Goal: Task Accomplishment & Management: Use online tool/utility

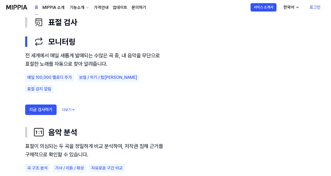
scroll to position [288, 0]
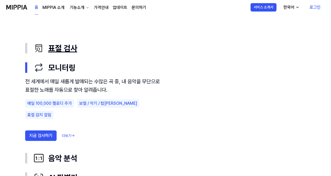
click at [71, 49] on div "표절 검사" at bounding box center [170, 48] width 272 height 11
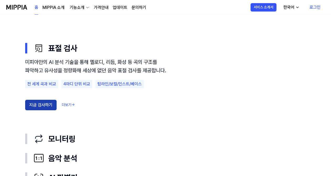
click at [40, 110] on button "지금 검사하기" at bounding box center [40, 105] width 31 height 10
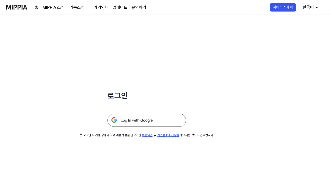
click at [134, 123] on img at bounding box center [146, 120] width 79 height 13
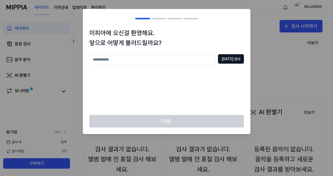
click at [150, 63] on input "text" at bounding box center [152, 59] width 126 height 10
type input "****"
click at [237, 62] on button "[DATE] 검사" at bounding box center [231, 58] width 26 height 9
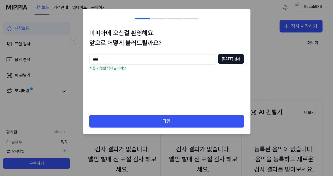
click at [146, 132] on div "다음" at bounding box center [166, 124] width 167 height 19
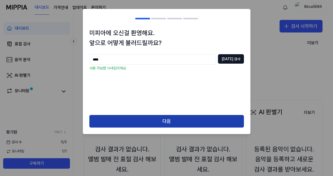
click at [148, 126] on button "다음" at bounding box center [166, 121] width 154 height 13
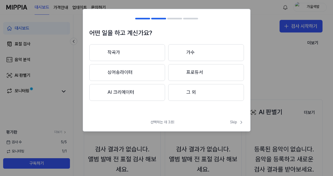
click at [139, 74] on button "싱어송라이터" at bounding box center [127, 72] width 76 height 17
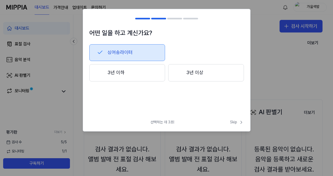
click at [226, 73] on button "3년 이상" at bounding box center [206, 72] width 76 height 17
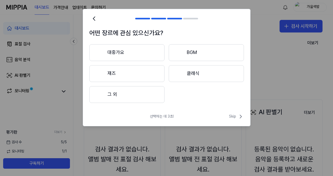
click at [144, 52] on button "대중가요" at bounding box center [126, 52] width 75 height 17
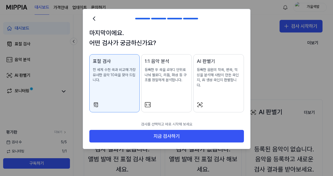
click at [117, 87] on div "표절 검사 전 세계 수천 곡과 비교해 가장 유사한 음악 10곡을 찾아 드립니다." at bounding box center [115, 76] width 44 height 36
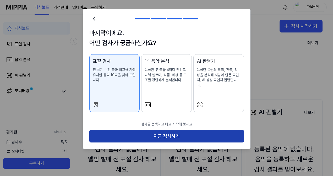
click at [134, 133] on button "지금 검사하기" at bounding box center [166, 136] width 154 height 13
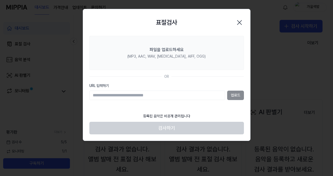
click at [148, 95] on input "URL 입력하기" at bounding box center [157, 95] width 136 height 9
paste input "**********"
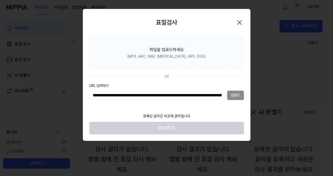
scroll to position [0, 198]
type input "**********"
click at [235, 95] on button "업로드" at bounding box center [235, 95] width 17 height 9
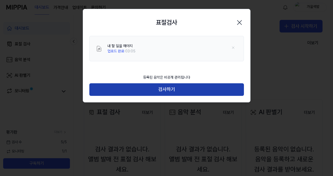
click at [176, 90] on button "검사하기" at bounding box center [166, 89] width 154 height 13
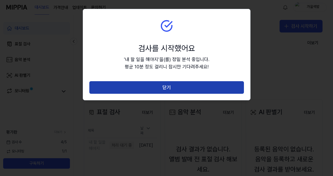
click at [170, 88] on button "닫기" at bounding box center [166, 87] width 154 height 13
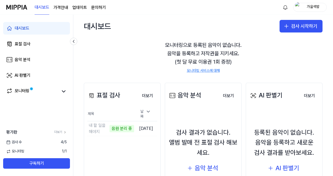
scroll to position [26, 0]
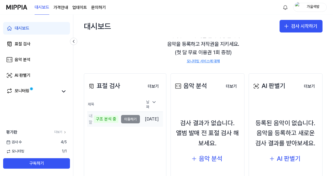
click at [109, 116] on div "구조 분석 중" at bounding box center [106, 118] width 25 height 7
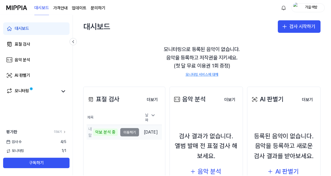
scroll to position [11, 0]
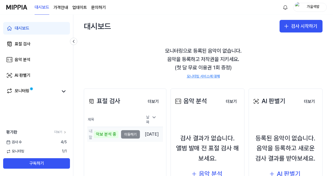
click at [109, 132] on div "악보 분석 중" at bounding box center [106, 134] width 25 height 7
click at [123, 132] on td "내 할 일을 해야지 악보 분석 중 이동하기" at bounding box center [113, 134] width 53 height 15
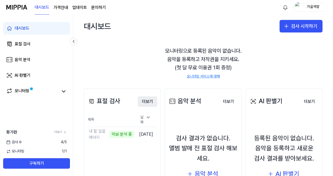
click at [153, 101] on button "더보기" at bounding box center [147, 101] width 19 height 10
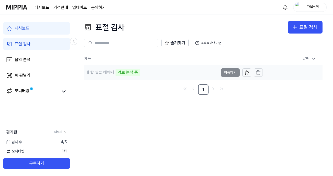
click at [125, 73] on div "악보 분석 중" at bounding box center [127, 72] width 25 height 7
click at [208, 44] on button "표절률 판단 기준" at bounding box center [208, 43] width 32 height 8
click at [123, 72] on div "42%" at bounding box center [121, 72] width 13 height 7
click at [102, 72] on div "내 할 일을 해야지" at bounding box center [99, 72] width 29 height 6
click at [224, 72] on td "내 할 일을 해야지 45% 이동하기" at bounding box center [173, 72] width 179 height 15
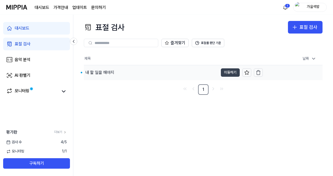
click at [233, 70] on button "이동하기" at bounding box center [230, 72] width 19 height 8
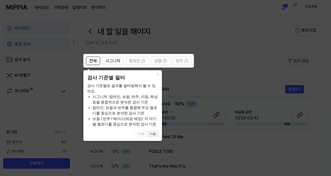
click at [153, 134] on button "다음" at bounding box center [152, 134] width 10 height 6
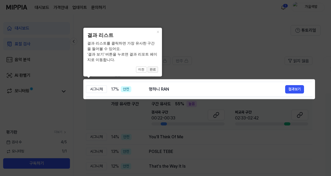
click at [153, 69] on button "완료" at bounding box center [152, 70] width 10 height 6
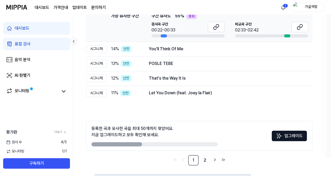
drag, startPoint x: 167, startPoint y: 135, endPoint x: 177, endPoint y: 123, distance: 15.3
click at [177, 123] on div "등록한 곡과 유사한 곡을 최대 50개까지 찾았어요. 지금 업그레이드하고 모두 확인해 보세요. 업그레이드" at bounding box center [199, 136] width 226 height 30
click at [196, 120] on div "전체 시그니처 탑라인 보컬 반주 읽지 않음 전체 시그니처 탑라인 보컬 반주 타입 표절률 제목 표절률 읽지 않음 시그니처 17 % 안전 멍하니 …" at bounding box center [199, 67] width 226 height 197
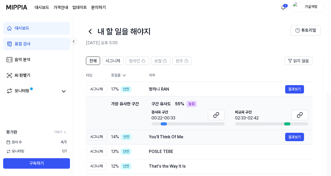
click at [196, 136] on div "You'll Think Of Me" at bounding box center [217, 137] width 136 height 6
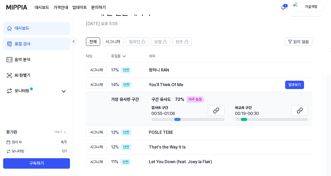
scroll to position [26, 0]
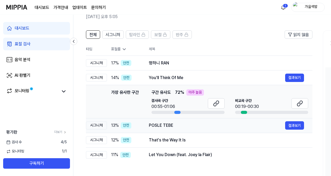
click at [202, 125] on div "POSLE TEBE" at bounding box center [217, 125] width 136 height 6
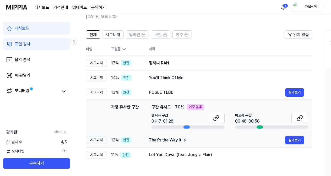
click at [202, 142] on div "That's the Way It Is" at bounding box center [217, 140] width 136 height 6
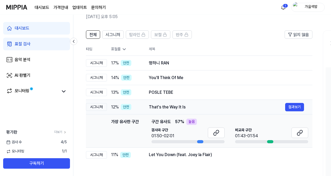
scroll to position [52, 0]
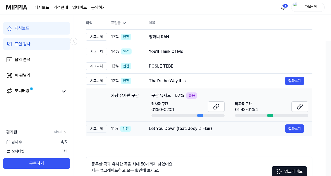
click at [213, 127] on div "Let You Down (feat. Joey la Flair)" at bounding box center [217, 128] width 136 height 6
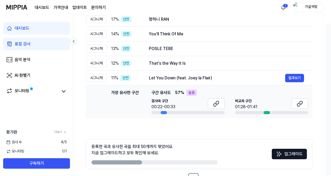
scroll to position [79, 0]
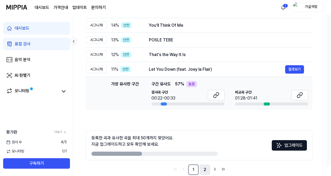
click at [205, 168] on link "2" at bounding box center [205, 169] width 10 height 10
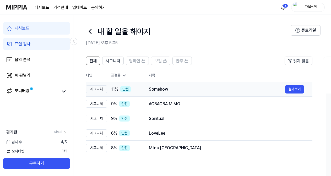
click at [197, 90] on div "Somehow" at bounding box center [217, 89] width 136 height 6
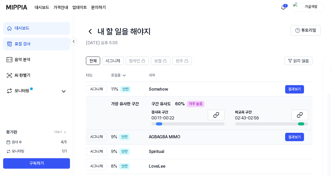
click at [200, 137] on div "AGBAGBA MIMO" at bounding box center [217, 137] width 136 height 6
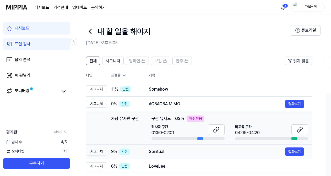
click at [196, 152] on div "Spiritual" at bounding box center [217, 151] width 136 height 6
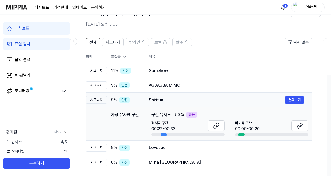
scroll to position [26, 0]
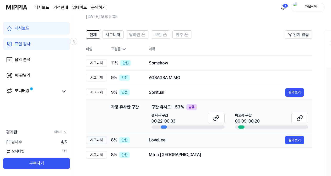
click at [196, 147] on td "LoveLee 결과보기" at bounding box center [226, 140] width 172 height 15
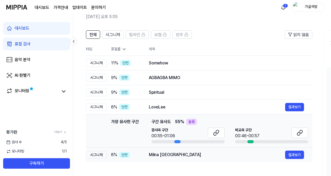
click at [195, 156] on div "Milna [GEOGRAPHIC_DATA]" at bounding box center [217, 155] width 136 height 6
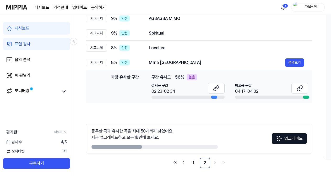
scroll to position [88, 0]
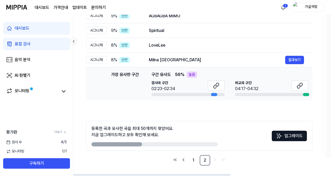
click at [199, 161] on ul "1 2" at bounding box center [199, 160] width 56 height 10
click at [190, 162] on link "1" at bounding box center [193, 160] width 10 height 10
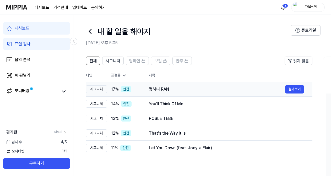
click at [98, 90] on div "시그니처" at bounding box center [96, 89] width 21 height 8
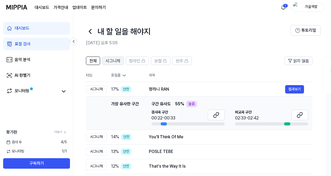
click at [115, 61] on span "시그니처" at bounding box center [113, 61] width 15 height 6
click at [97, 62] on button "전체" at bounding box center [93, 61] width 14 height 8
click at [218, 114] on icon at bounding box center [216, 115] width 6 height 6
click at [301, 114] on icon at bounding box center [299, 115] width 6 height 6
click at [93, 34] on icon at bounding box center [90, 31] width 8 height 8
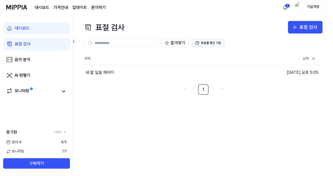
click at [211, 44] on button "표절률 판단 기준" at bounding box center [208, 43] width 32 height 8
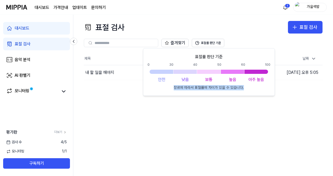
drag, startPoint x: 247, startPoint y: 88, endPoint x: 166, endPoint y: 90, distance: 81.7
click at [166, 90] on div "표절률 판단 기준 0 30 40 50 60 100 안전 낮음 보통 높음 아주 높음 장르에 따라서 표절률에 차이가 있을 수 있습니다." at bounding box center [208, 72] width 123 height 37
drag, startPoint x: 197, startPoint y: 88, endPoint x: 241, endPoint y: 87, distance: 44.0
click at [241, 87] on div "표절률 판단 기준 0 30 40 50 60 100 안전 낮음 보통 높음 아주 높음 장르에 따라서 표절률에 차이가 있을 수 있습니다." at bounding box center [208, 72] width 123 height 37
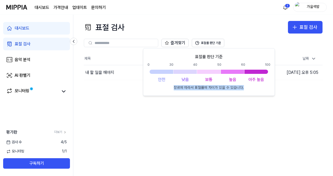
click at [241, 87] on p "장르에 따라서 표절률에 차이가 있을 수 있습니다." at bounding box center [209, 87] width 70 height 5
click at [240, 125] on div "표절 검사 표절 검사 표절 검사 음악 분석 AI 판별기 즐겨찾기 표절률 판단 기준 제목 날짜 내 할 일을 해야지 이동하기 [DATE] 오후 5…" at bounding box center [202, 95] width 259 height 161
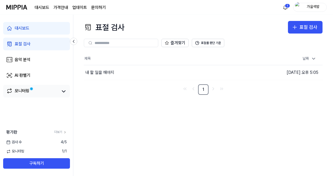
click at [30, 90] on span at bounding box center [32, 89] width 4 height 4
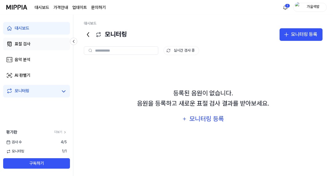
click at [54, 44] on link "표절 검사" at bounding box center [36, 44] width 67 height 13
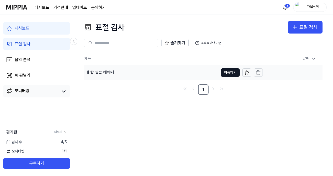
click at [98, 71] on div "내 할 일을 해야지" at bounding box center [99, 72] width 29 height 6
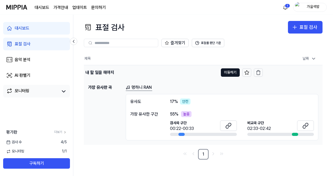
click at [111, 72] on div "내 할 일을 해야지" at bounding box center [99, 72] width 29 height 6
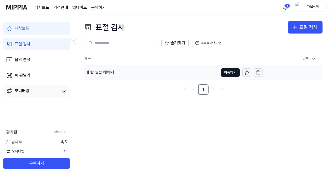
click at [111, 72] on div "내 할 일을 해야지" at bounding box center [99, 72] width 29 height 6
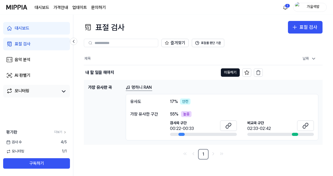
click at [181, 134] on div at bounding box center [181, 134] width 6 height 3
click at [229, 129] on button at bounding box center [228, 125] width 17 height 10
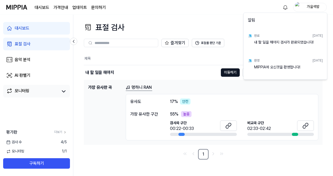
click at [274, 87] on html "대시보드 가격안내 업데이트 문의하기 가을색밤 대시보드 표절 검사 음악 분석 AI 판별기 모니터링 평가판 더보기 검사 [DATE] 모니터링 1 …" at bounding box center [166, 88] width 333 height 176
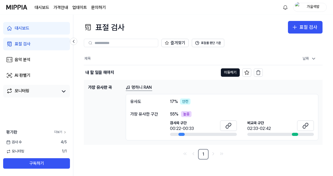
click at [59, 131] on link "더보기" at bounding box center [60, 132] width 13 height 4
